Goal: Book appointment/travel/reservation

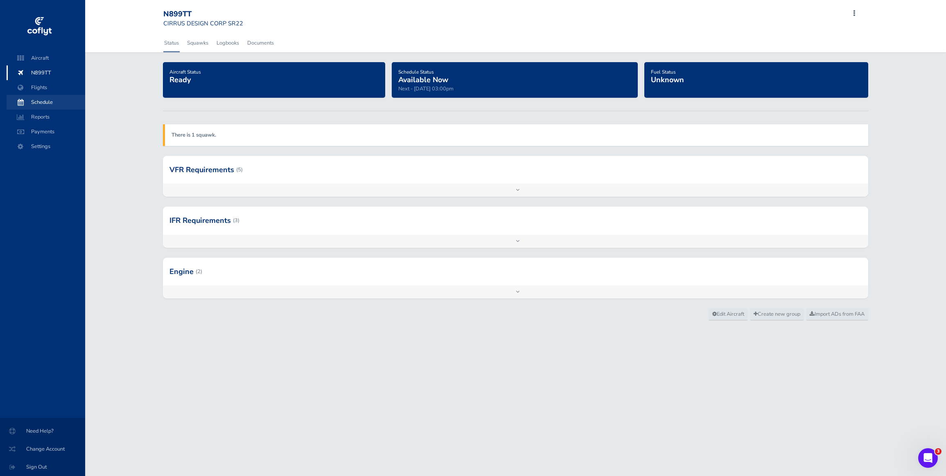
click at [51, 102] on span "Schedule" at bounding box center [46, 102] width 62 height 15
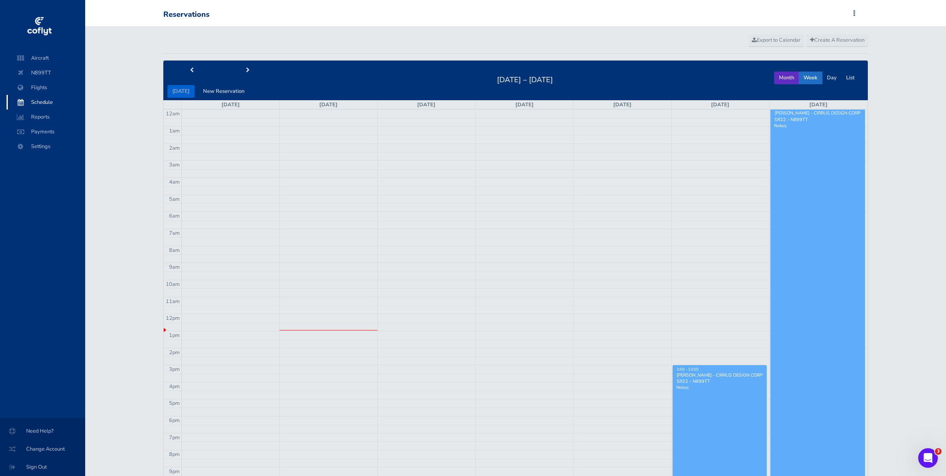
click at [778, 79] on button "Month" at bounding box center [786, 78] width 25 height 13
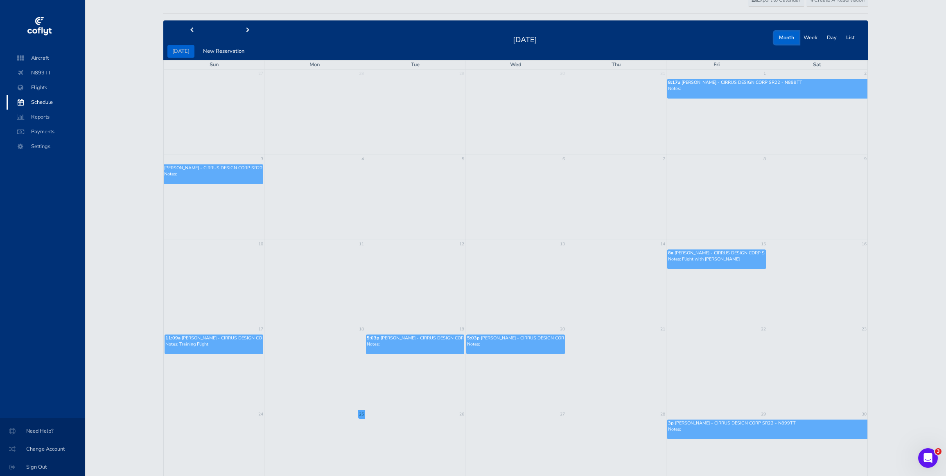
scroll to position [45, 0]
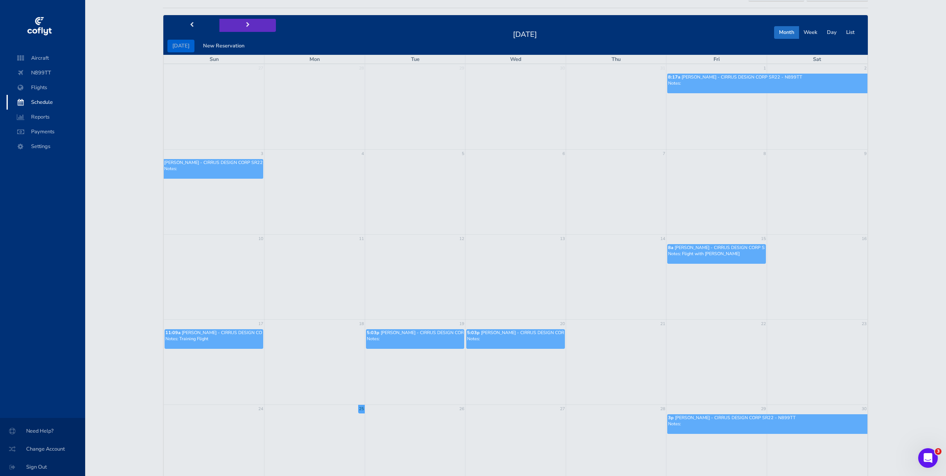
click at [248, 25] on button "next" at bounding box center [247, 25] width 56 height 13
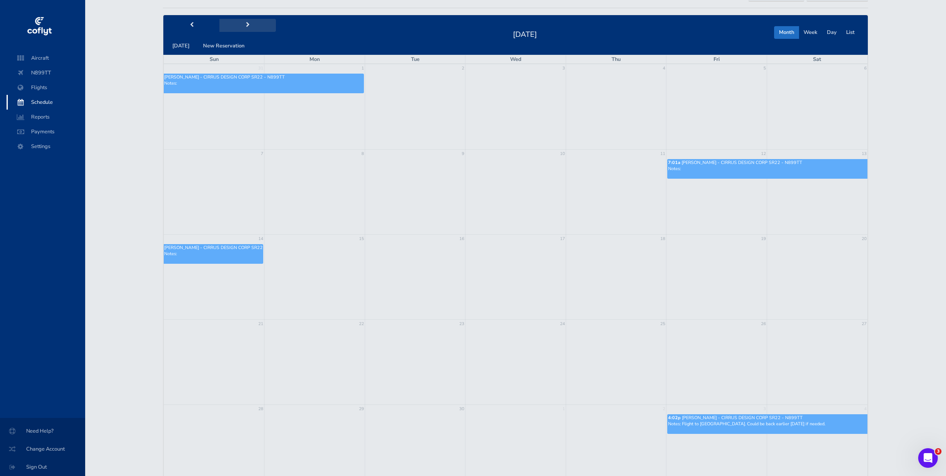
scroll to position [51, 0]
